Goal: Task Accomplishment & Management: Use online tool/utility

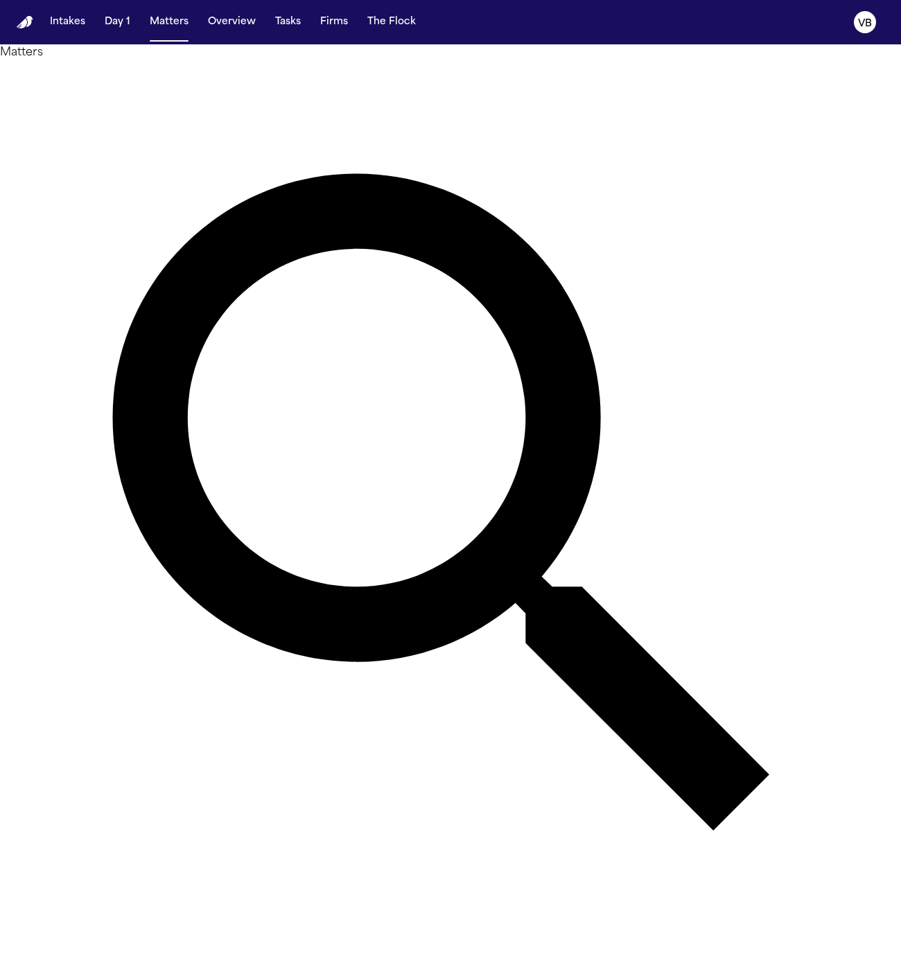
click at [111, 956] on input "text" at bounding box center [55, 970] width 111 height 17
type input "*****"
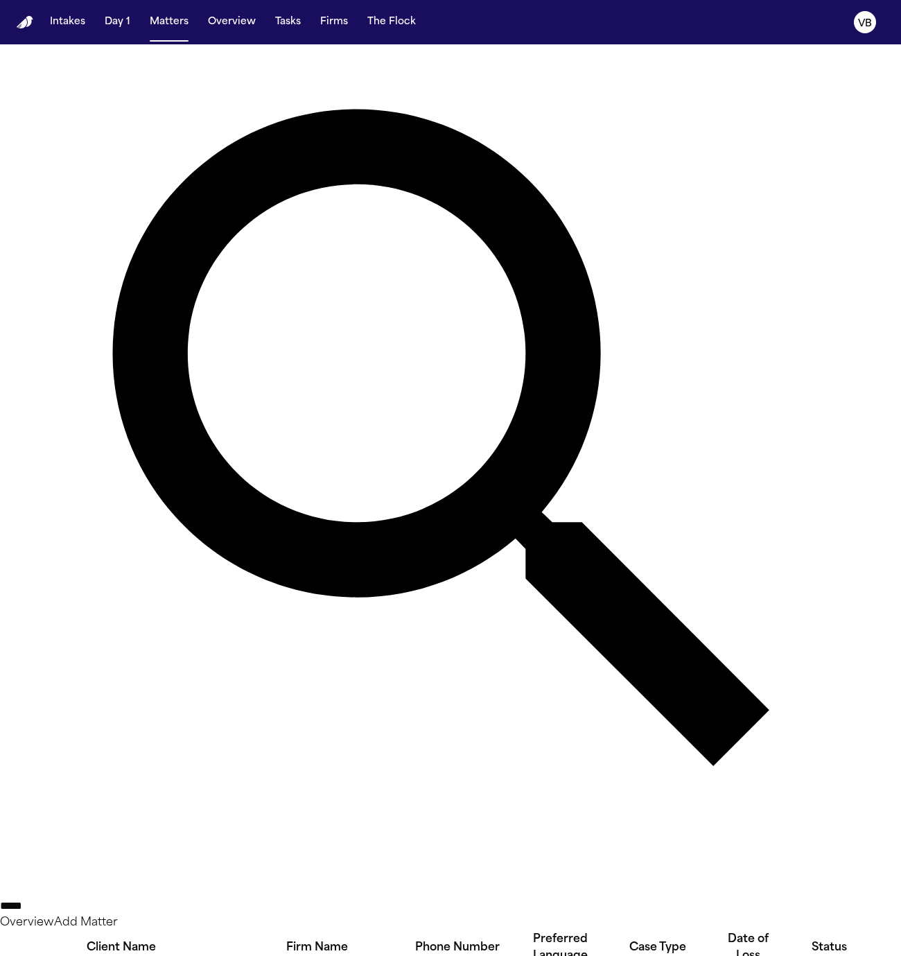
scroll to position [94, 0]
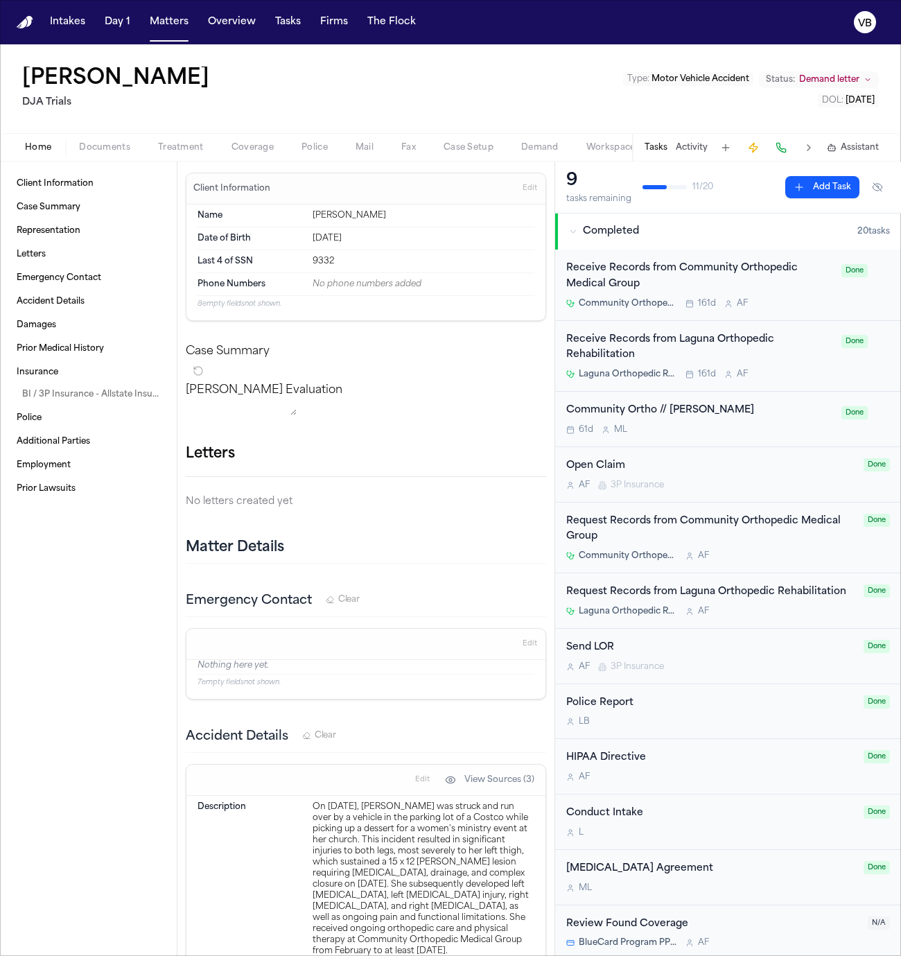
click at [120, 142] on span "Documents" at bounding box center [104, 147] width 51 height 11
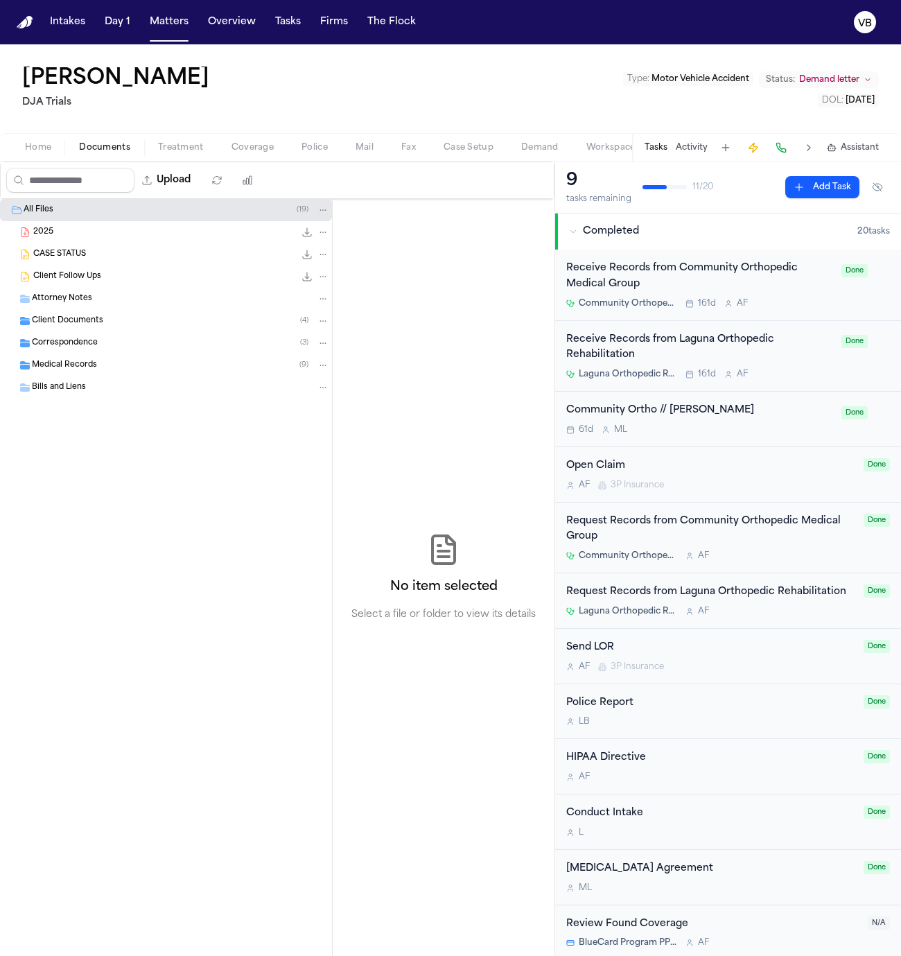
click at [184, 144] on span "Treatment" at bounding box center [181, 147] width 46 height 11
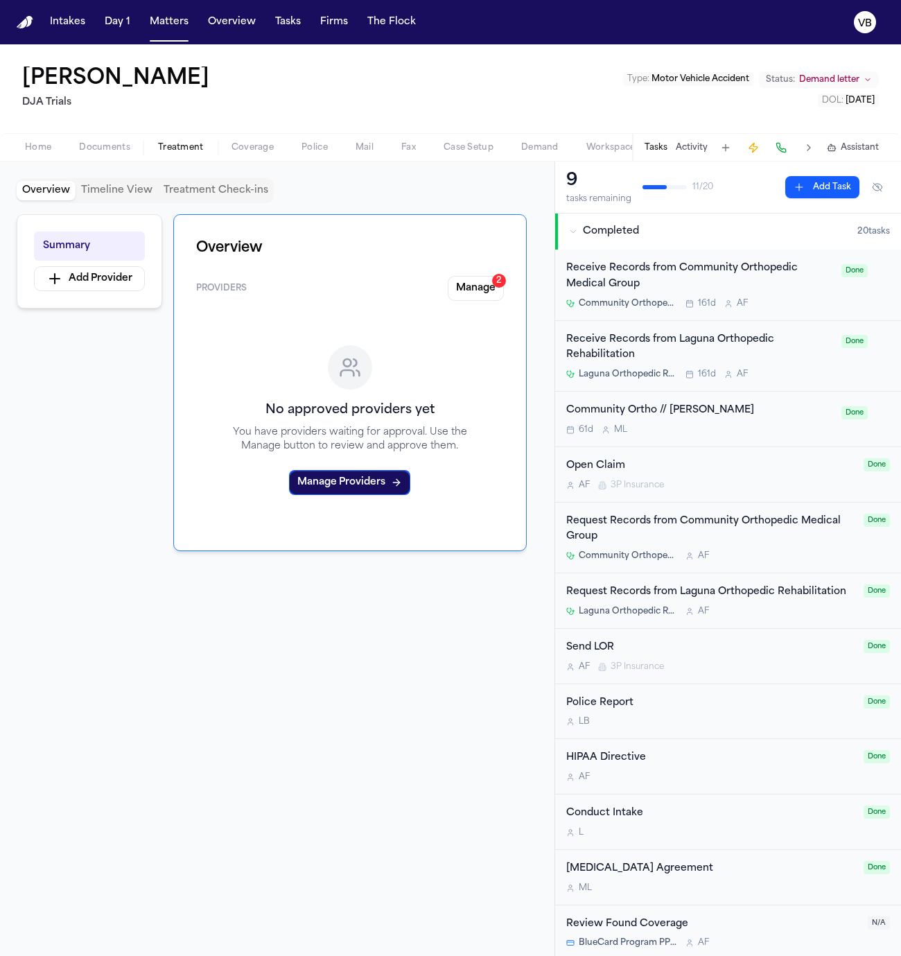
click at [118, 150] on span "Documents" at bounding box center [104, 147] width 51 height 11
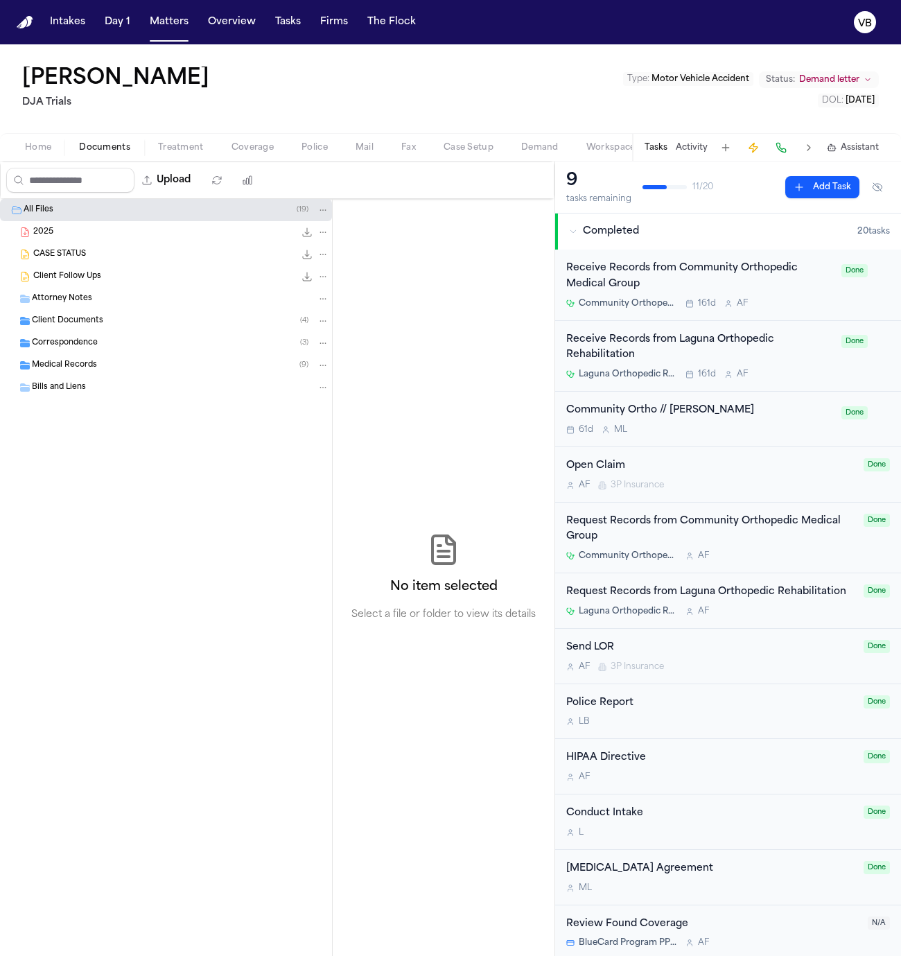
click at [711, 142] on span "Assistant" at bounding box center [860, 147] width 38 height 11
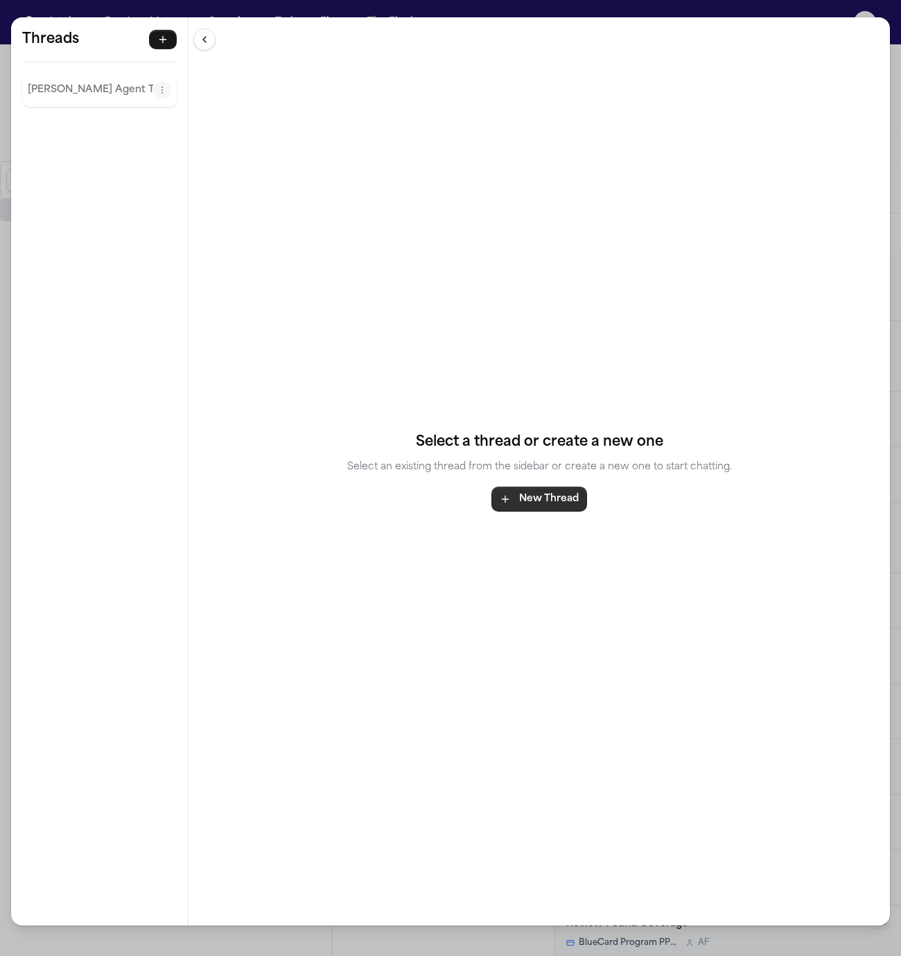
click at [546, 496] on button "New Thread" at bounding box center [540, 499] width 96 height 25
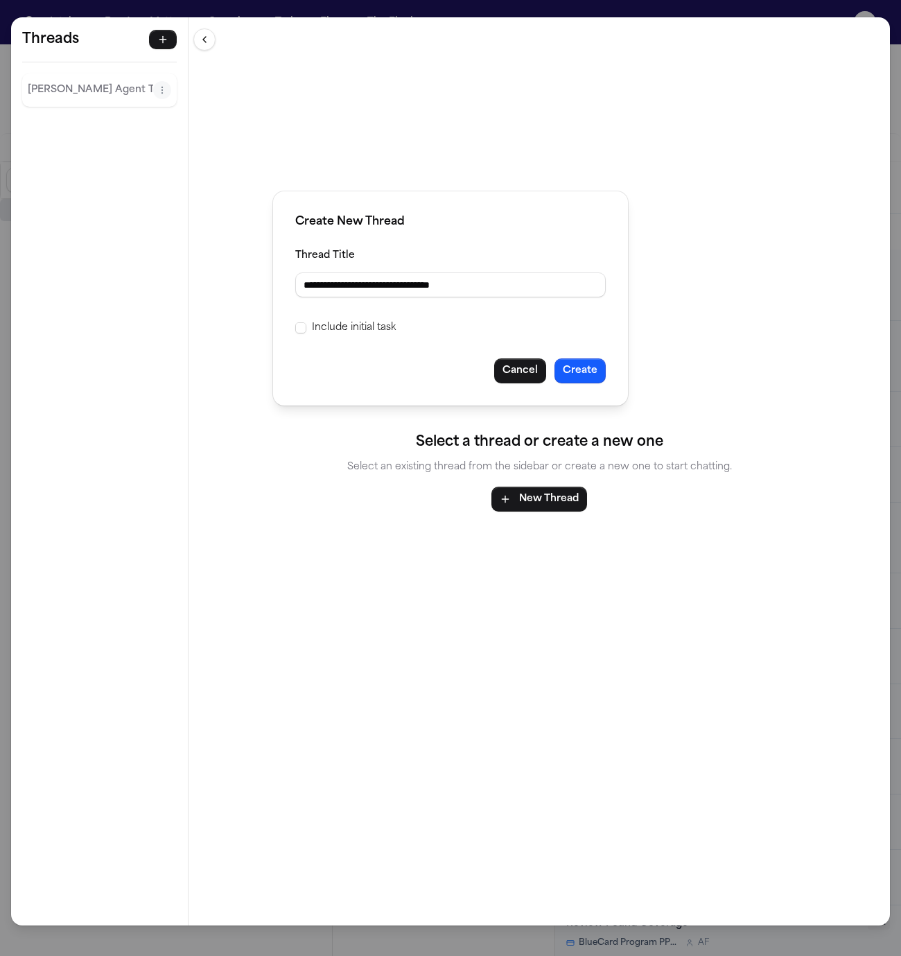
type input "**********"
click at [356, 329] on label "Include initial task" at bounding box center [354, 328] width 84 height 17
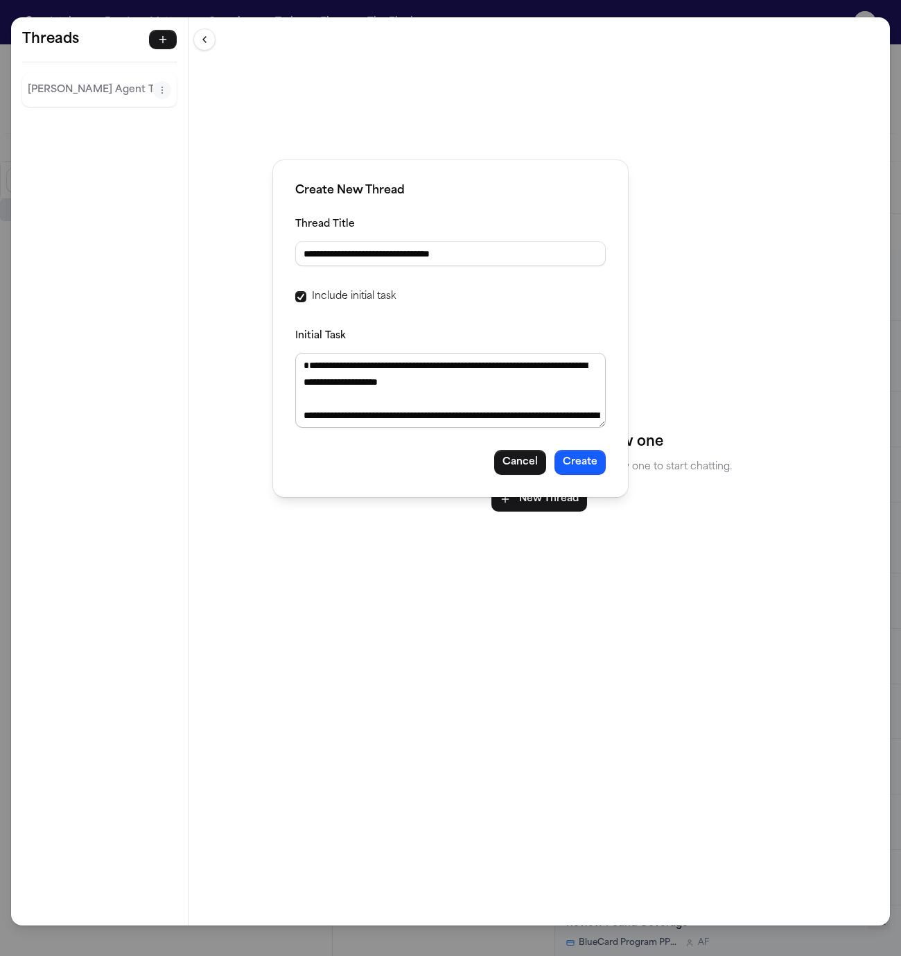
click at [470, 399] on textarea "Initial Task" at bounding box center [450, 390] width 311 height 75
paste textarea "**********"
paste textarea
type textarea "**********"
click at [599, 465] on button "Create" at bounding box center [580, 462] width 51 height 25
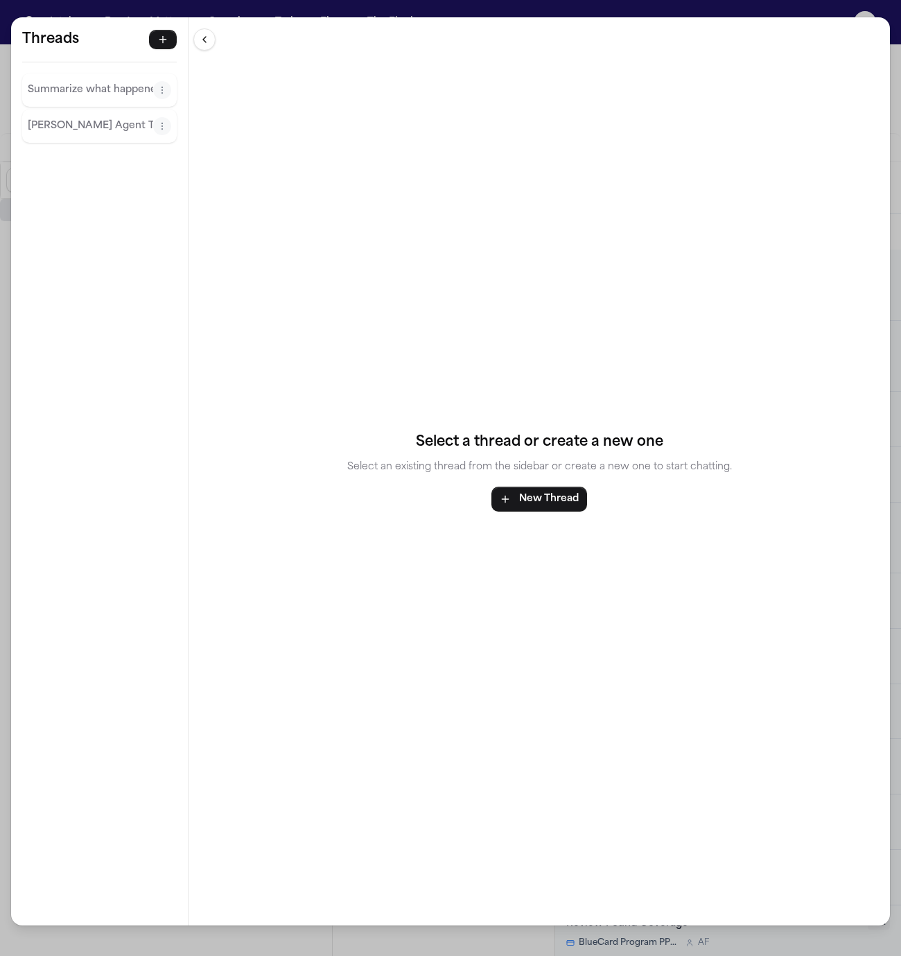
click at [69, 98] on p "Summarize what happened on this case" at bounding box center [91, 90] width 126 height 17
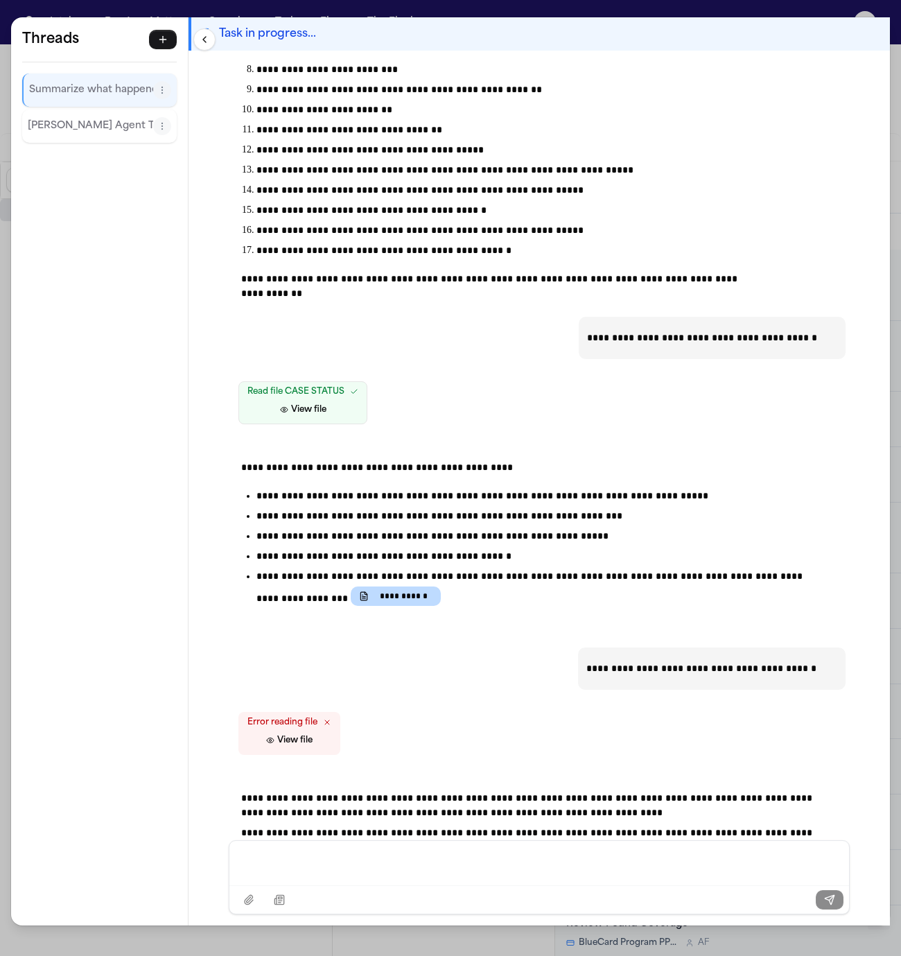
scroll to position [1112, 0]
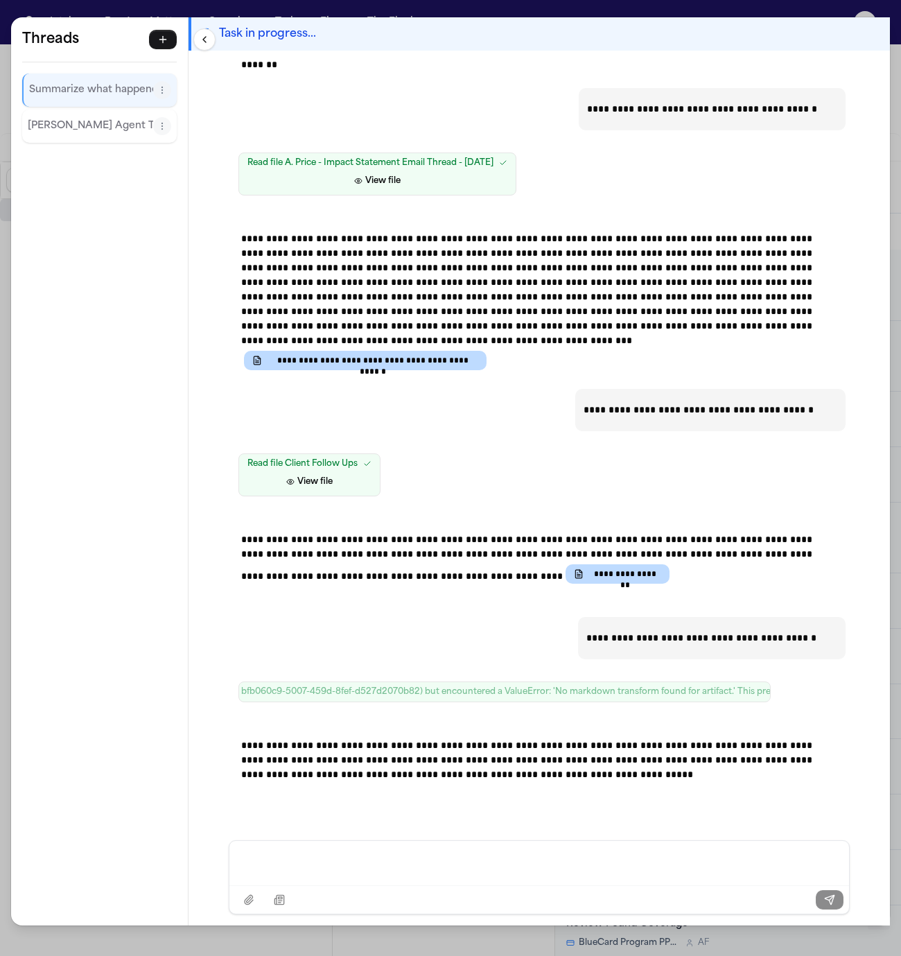
click at [711, 8] on div "**********" at bounding box center [450, 478] width 901 height 956
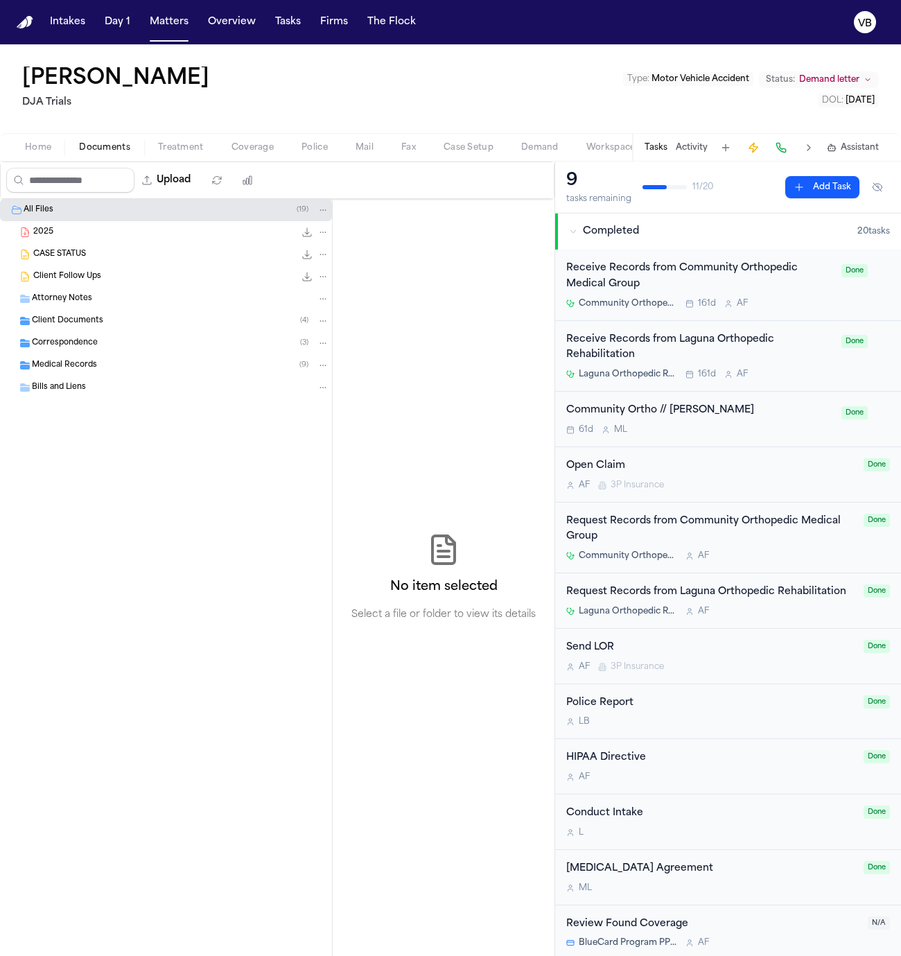
click at [528, 150] on span "Demand" at bounding box center [539, 147] width 37 height 11
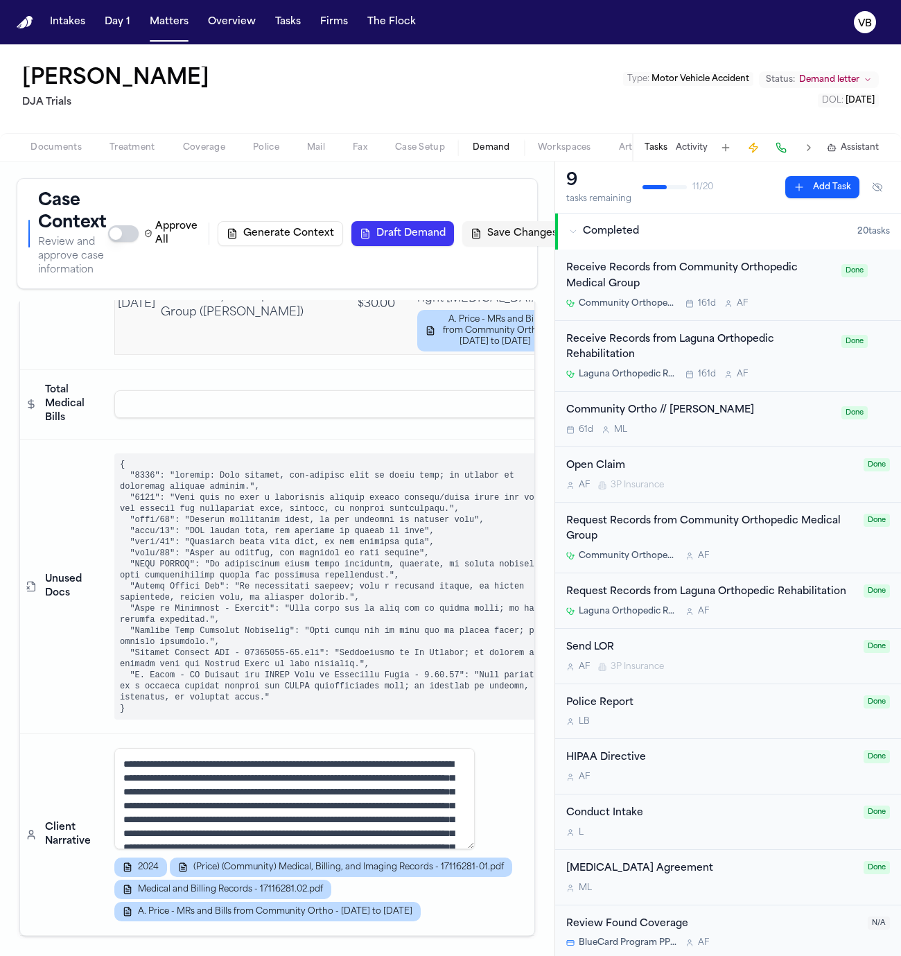
scroll to position [0, 85]
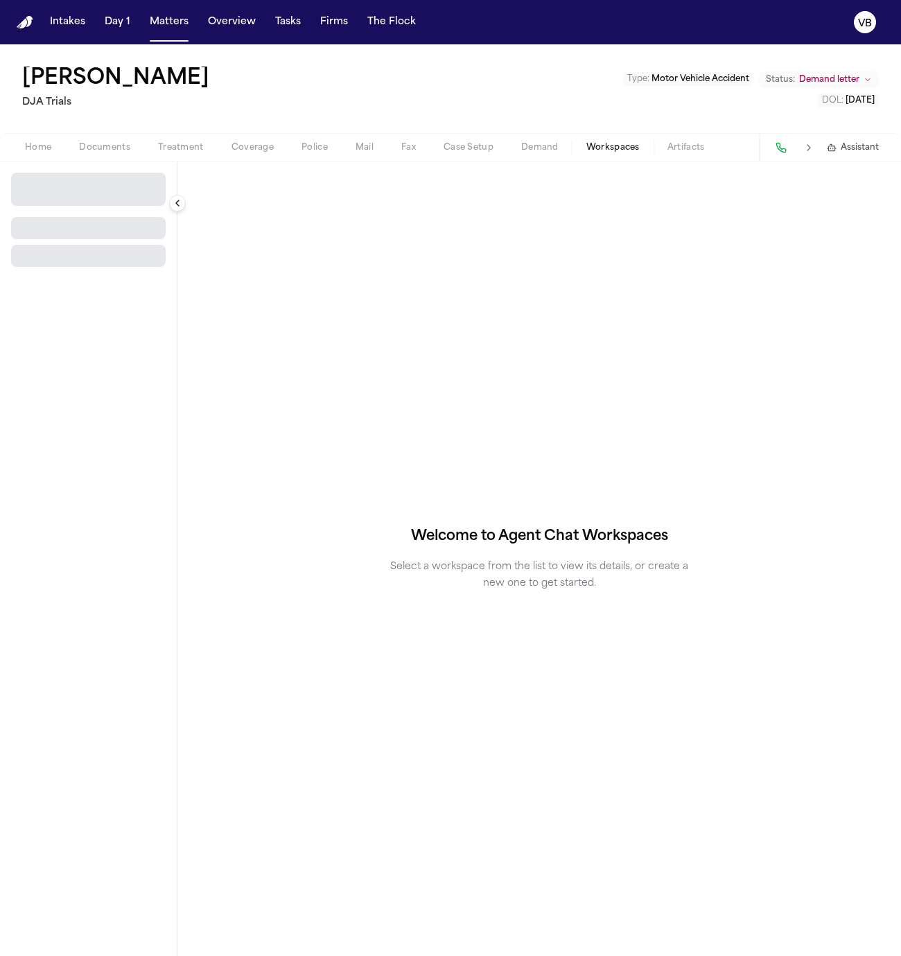
click at [559, 155] on div "Home Documents Treatment Coverage Police Mail Fax Case Setup Demand Workspaces …" at bounding box center [364, 147] width 707 height 17
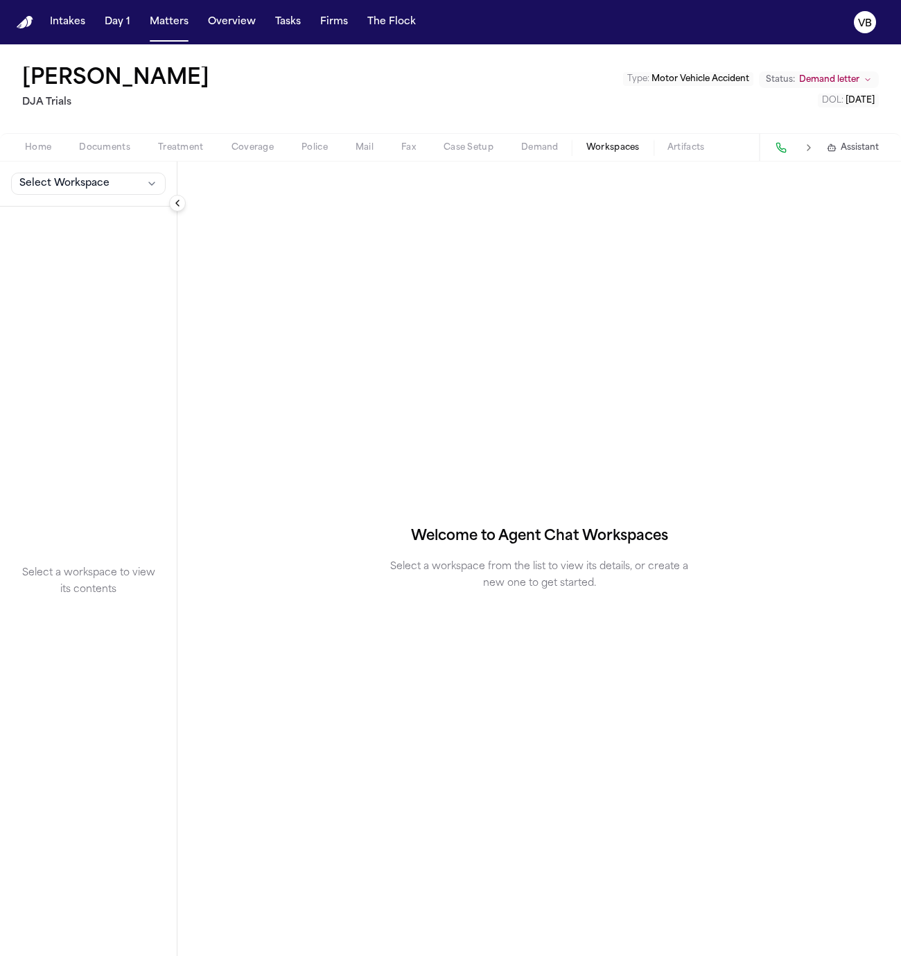
click at [76, 142] on button "Documents" at bounding box center [104, 147] width 79 height 17
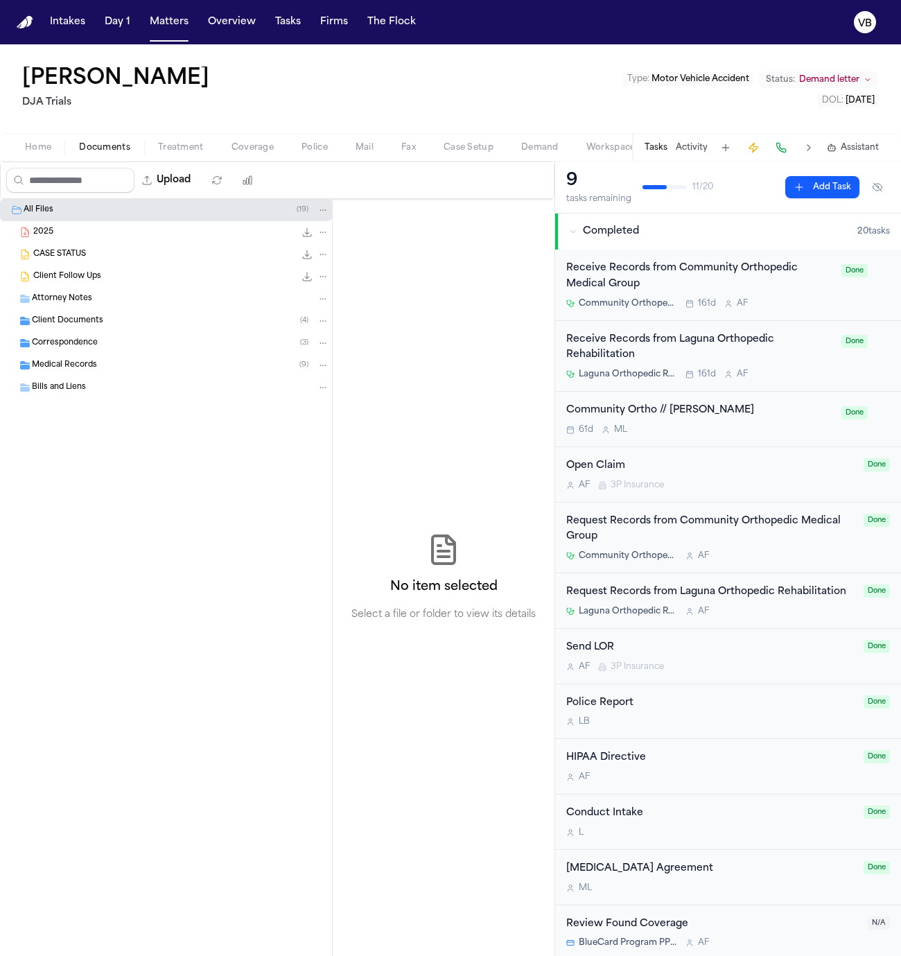
click at [49, 233] on span "2025" at bounding box center [43, 233] width 20 height 12
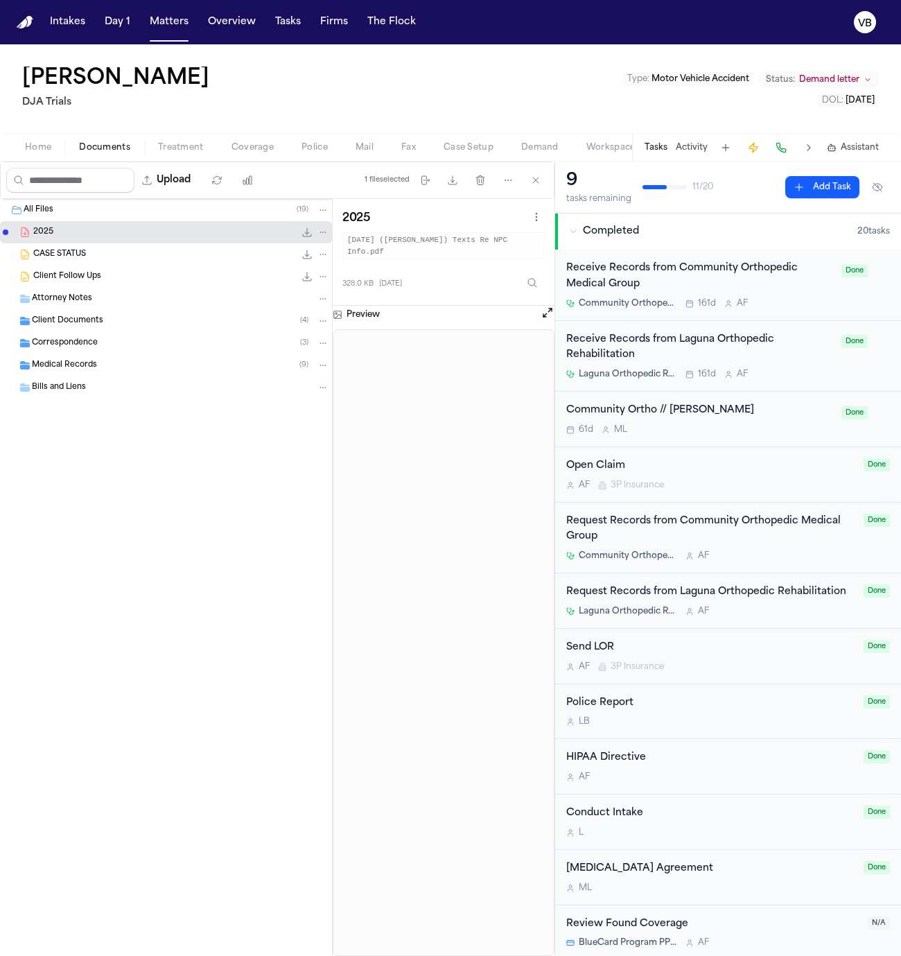
click at [110, 315] on div "Client Documents ( 4 )" at bounding box center [180, 321] width 297 height 12
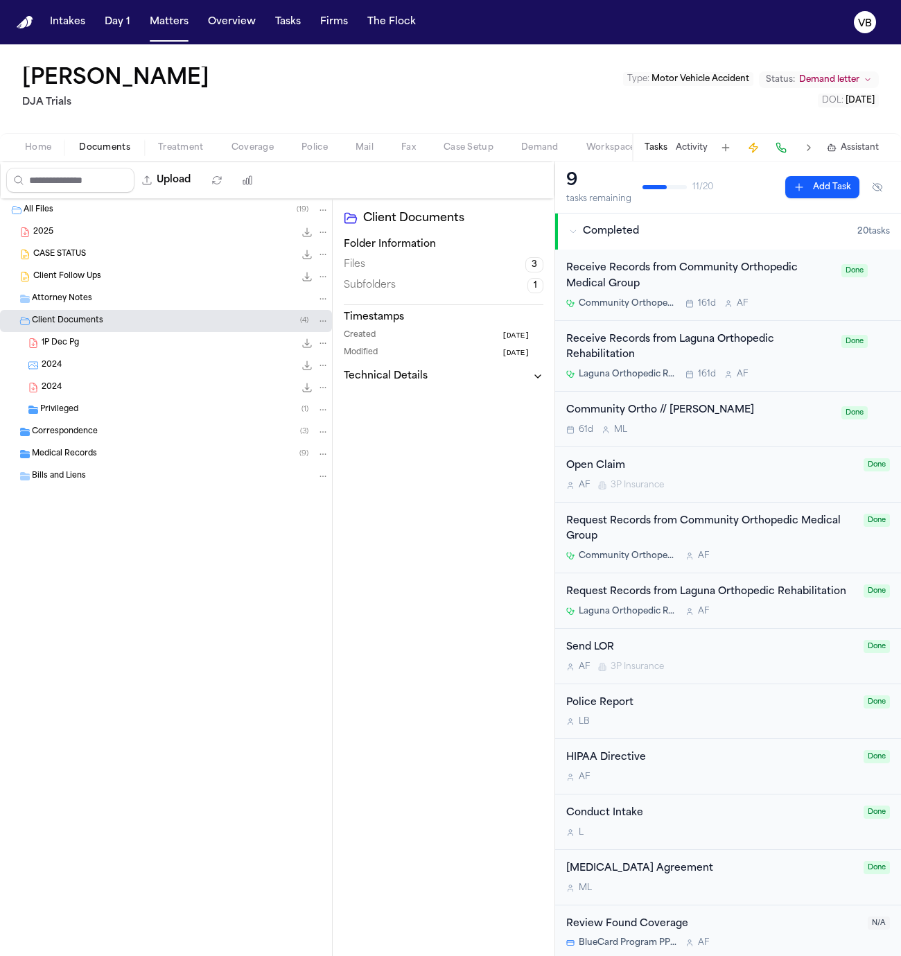
click at [84, 446] on div "Medical Records ( 9 )" at bounding box center [166, 454] width 332 height 22
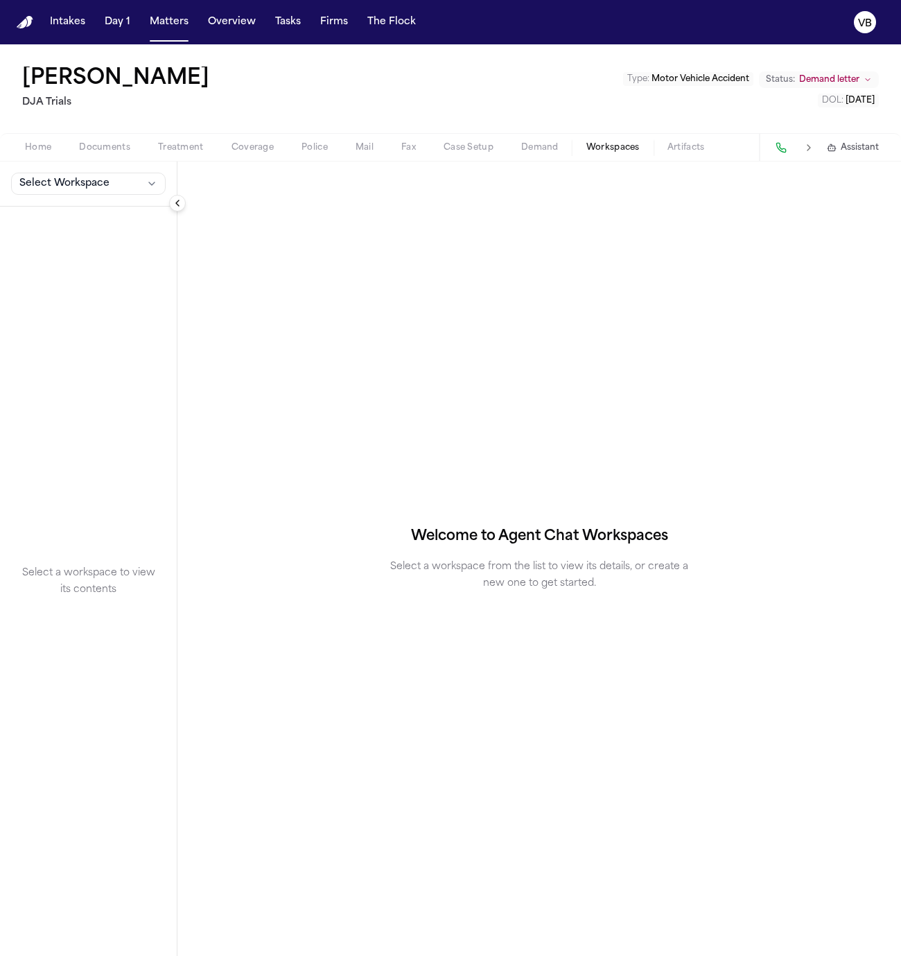
click at [618, 144] on span "Workspaces" at bounding box center [613, 147] width 53 height 11
click at [625, 149] on span "Workspaces" at bounding box center [613, 147] width 53 height 11
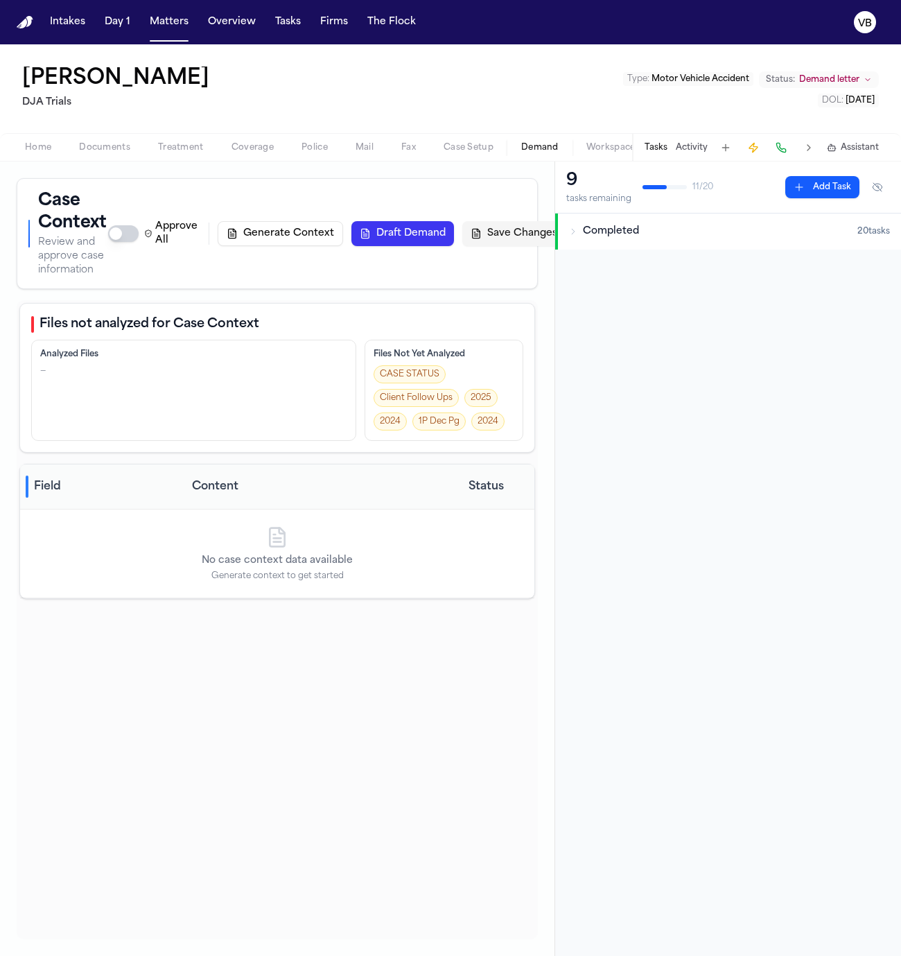
click at [512, 141] on button "Demand" at bounding box center [540, 147] width 65 height 17
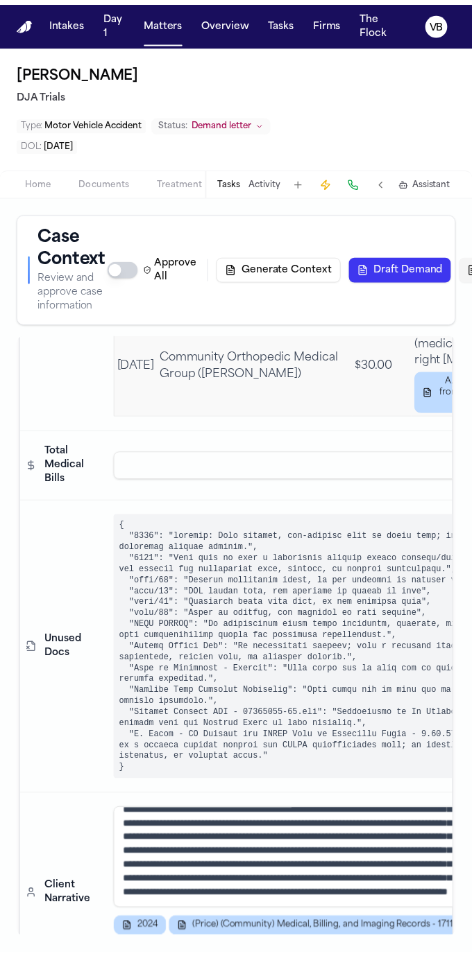
scroll to position [5576, 0]
